Goal: Transaction & Acquisition: Book appointment/travel/reservation

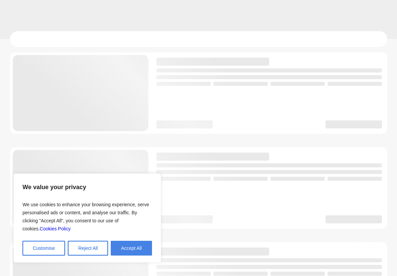
click at [144, 242] on button "Accept All" at bounding box center [131, 248] width 41 height 15
checkbox input "true"
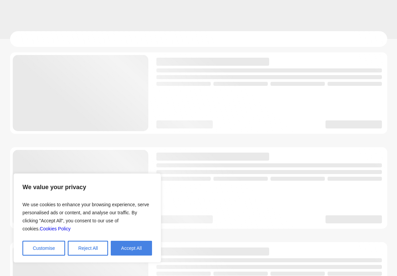
checkbox input "true"
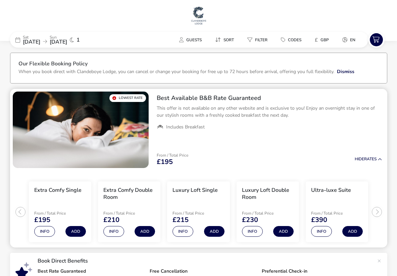
click at [378, 211] on ul "Extra Comfy Single From / Total Price £195 Info Add Extra Comfy Double Room Fro…" at bounding box center [198, 209] width 377 height 77
click at [252, 41] on icon at bounding box center [249, 39] width 5 height 5
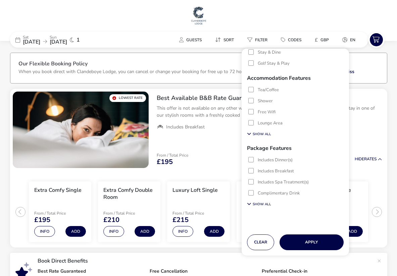
scroll to position [50, 0]
click at [260, 205] on button "Show All" at bounding box center [259, 204] width 24 height 8
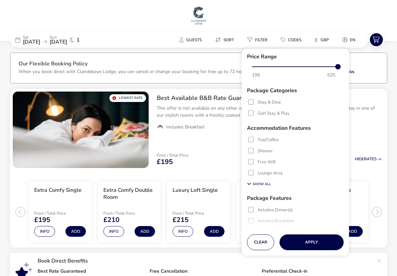
scroll to position [0, 0]
click at [226, 42] on span "Sort" at bounding box center [229, 39] width 10 height 5
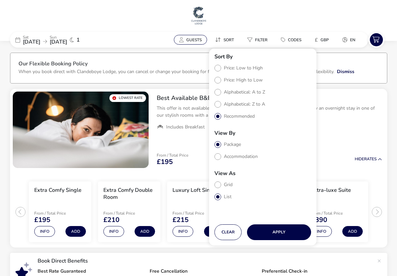
click at [178, 40] on button "Guests" at bounding box center [190, 40] width 33 height 10
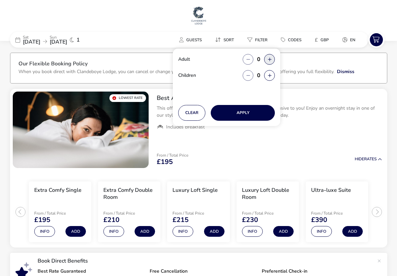
click at [267, 60] on button "button" at bounding box center [269, 59] width 11 height 11
type input "2"
click at [267, 60] on button "button" at bounding box center [269, 59] width 11 height 11
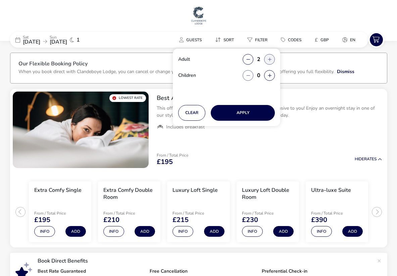
click at [269, 59] on button "button" at bounding box center [269, 59] width 11 height 11
click at [230, 110] on button "Apply" at bounding box center [243, 113] width 64 height 16
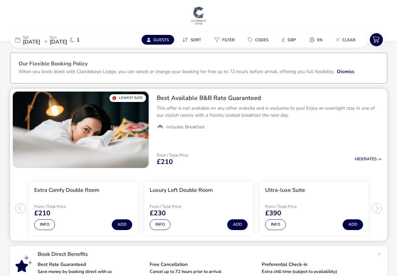
click at [377, 209] on ul "Extra Comfy Double Room From / Total Price £210 Info Add Luxury Loft Double Roo…" at bounding box center [198, 206] width 377 height 70
click at [277, 227] on button "Info" at bounding box center [275, 225] width 21 height 11
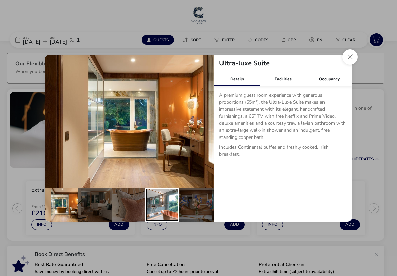
click at [169, 198] on div "details" at bounding box center [162, 205] width 34 height 34
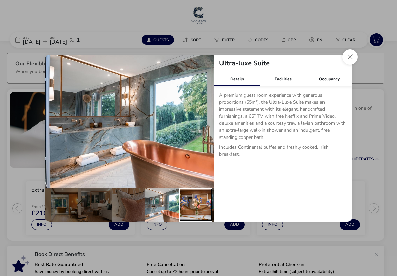
click at [198, 200] on div "details" at bounding box center [196, 205] width 34 height 34
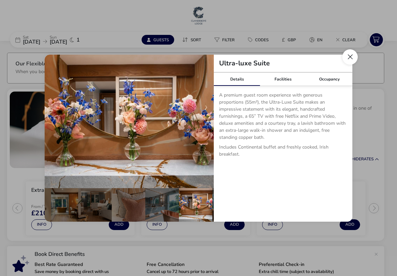
click at [351, 57] on button "Close dialog" at bounding box center [350, 56] width 15 height 15
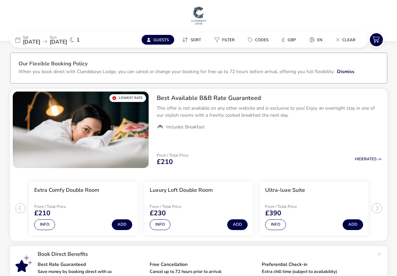
click at [192, 13] on img at bounding box center [198, 15] width 17 height 20
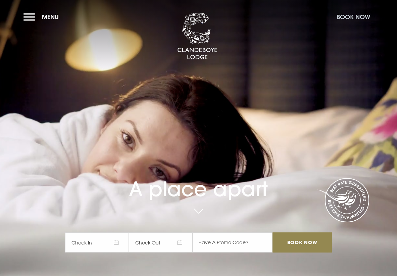
click at [345, 20] on button "Book Now" at bounding box center [353, 17] width 40 height 14
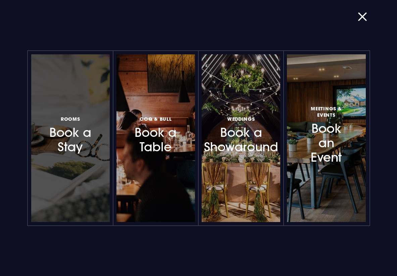
click at [82, 167] on div at bounding box center [70, 138] width 79 height 168
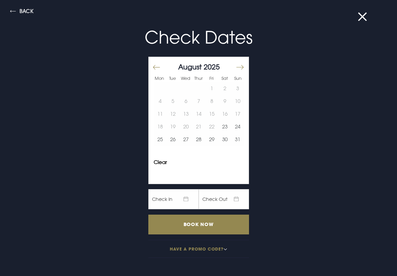
click at [241, 63] on button "Move forward to switch to the next month." at bounding box center [240, 67] width 8 height 14
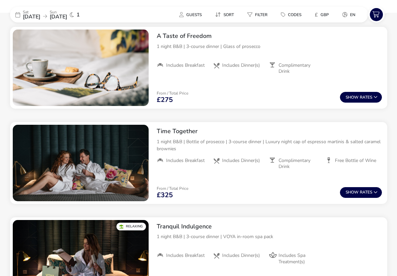
scroll to position [274, 0]
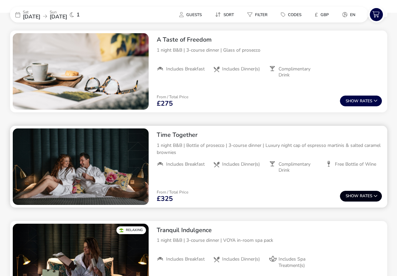
click at [355, 195] on span "Show" at bounding box center [353, 196] width 14 height 4
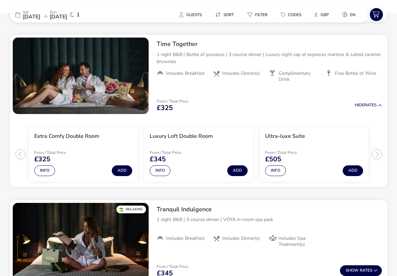
scroll to position [364, 0]
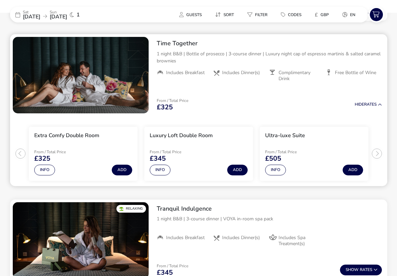
click at [377, 155] on ul "Extra Comfy Double Room From / Total Price £325 Info Add Luxury Loft Double Roo…" at bounding box center [198, 151] width 377 height 70
click at [19, 151] on ul "Extra Comfy Double Room From / Total Price £325 Info Add Luxury Loft Double Roo…" at bounding box center [198, 151] width 377 height 70
